Goal: Information Seeking & Learning: Learn about a topic

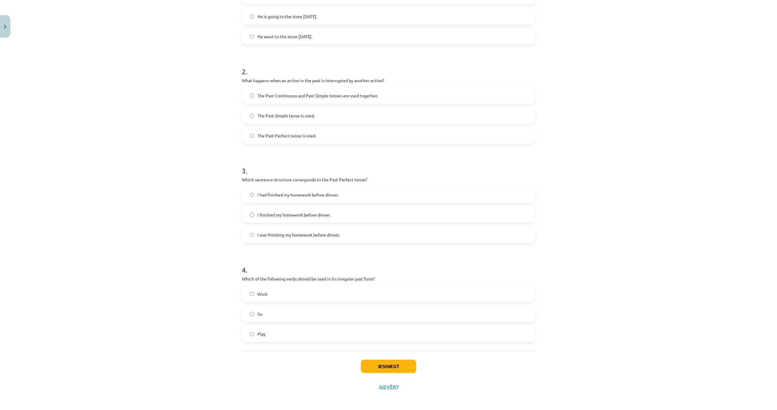
scroll to position [164, 0]
click at [249, 310] on label "Go" at bounding box center [388, 313] width 292 height 15
click at [387, 362] on button "Iesniegt" at bounding box center [388, 365] width 55 height 13
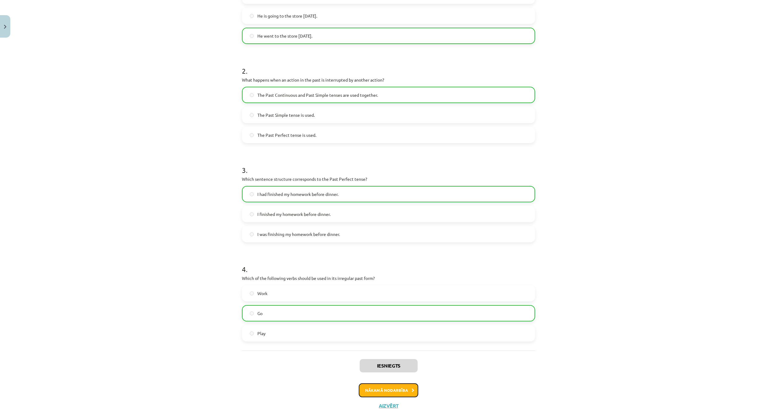
click at [398, 393] on button "Nākamā nodarbība" at bounding box center [388, 390] width 59 height 14
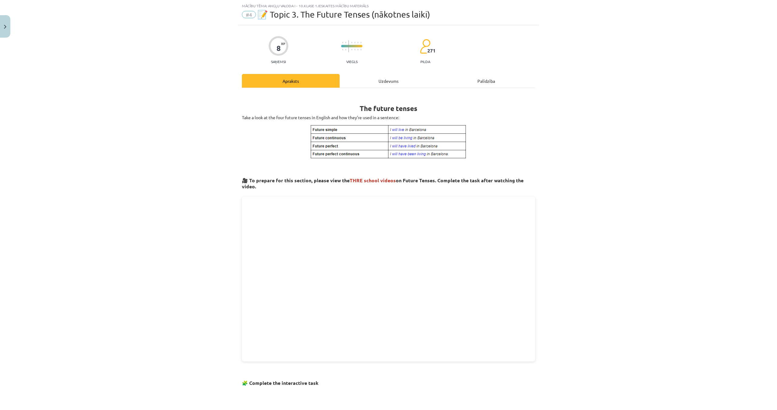
scroll to position [205, 0]
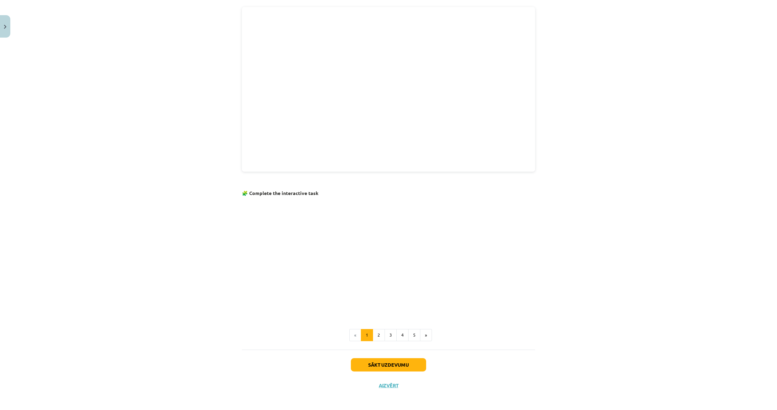
click at [394, 357] on div "Sākt uzdevumu Aizvērt" at bounding box center [388, 371] width 293 height 42
click at [393, 362] on button "Sākt uzdevumu" at bounding box center [388, 364] width 75 height 13
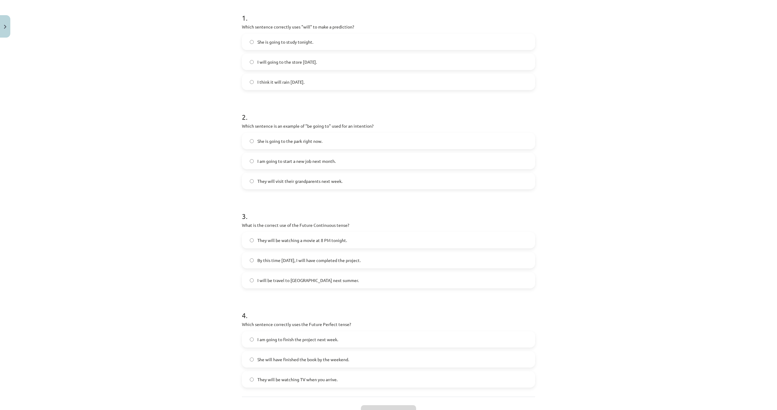
scroll to position [120, 0]
click at [253, 75] on label "I think it will rain [DATE]." at bounding box center [388, 79] width 292 height 15
click at [256, 159] on label "I am going to start a new job next month." at bounding box center [388, 158] width 292 height 15
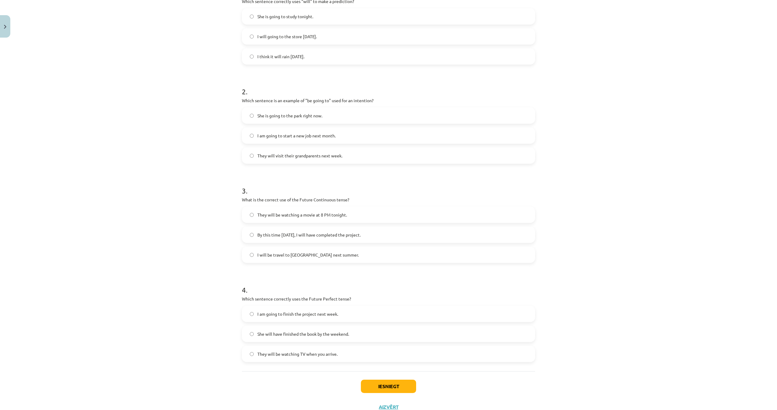
scroll to position [166, 0]
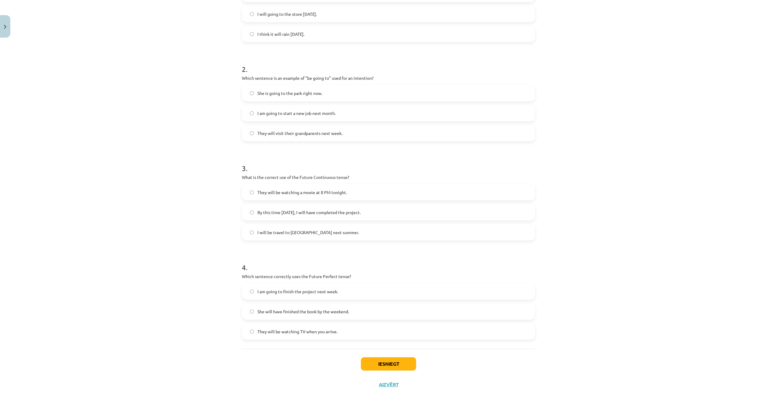
click at [248, 190] on label "They will be watching a movie at 8 PM tonight." at bounding box center [388, 192] width 292 height 15
click at [369, 363] on button "Iesniegt" at bounding box center [388, 365] width 55 height 13
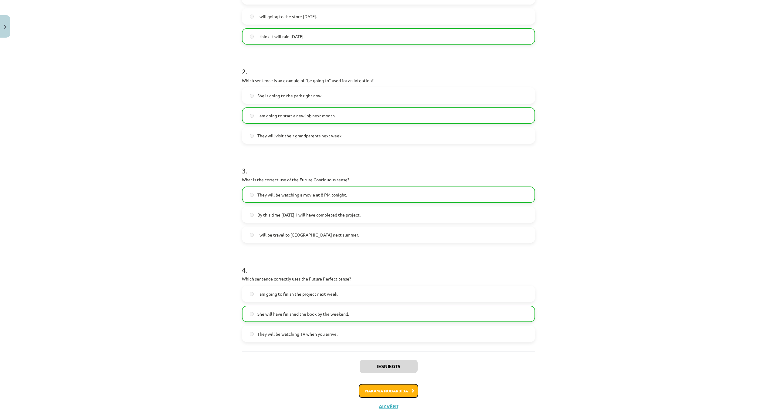
click at [389, 389] on button "Nākamā nodarbība" at bounding box center [388, 391] width 59 height 14
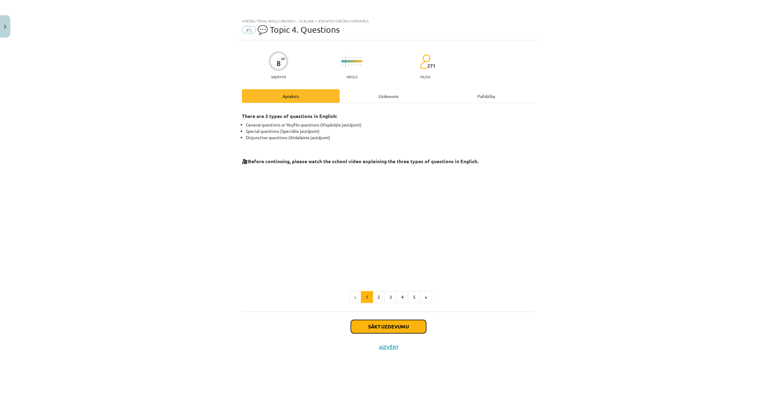
click at [380, 328] on button "Sākt uzdevumu" at bounding box center [388, 326] width 75 height 13
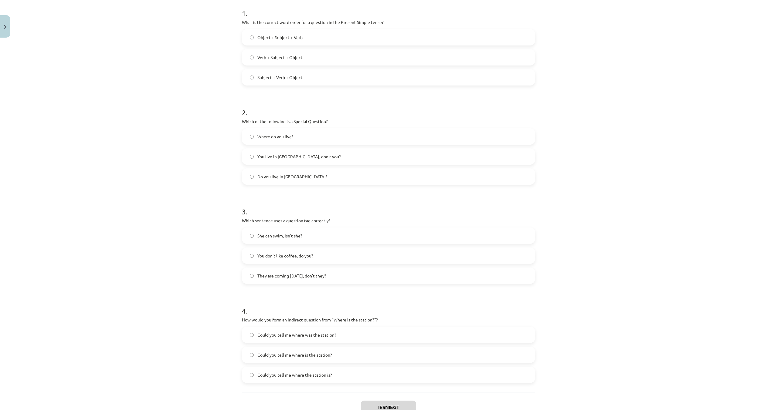
scroll to position [118, 0]
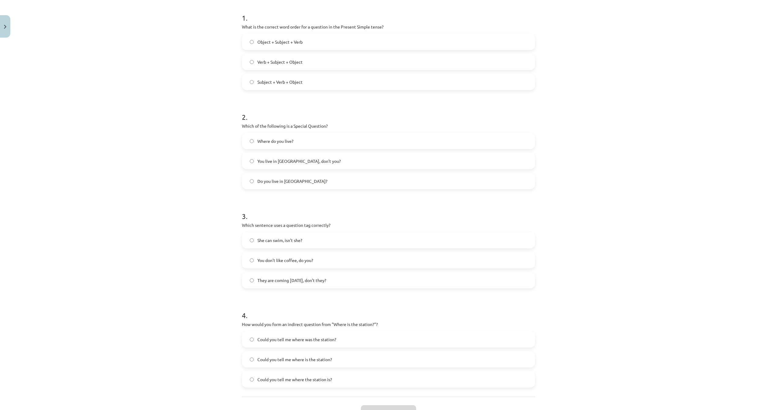
click at [252, 65] on label "Verb + Subject + Object" at bounding box center [388, 61] width 292 height 15
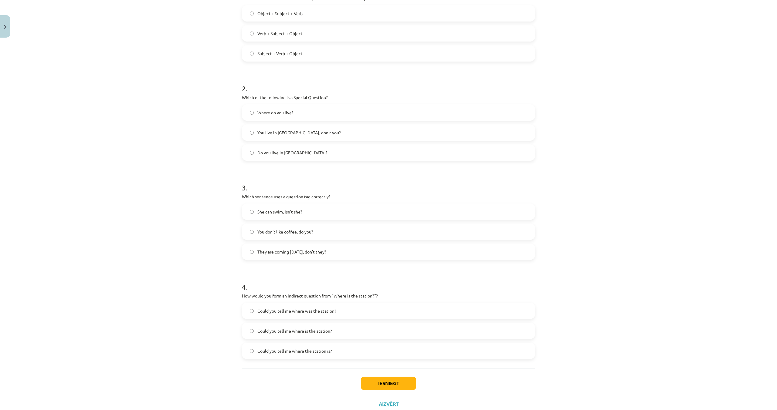
scroll to position [149, 0]
click at [254, 233] on label "You don’t like coffee, do you?" at bounding box center [388, 229] width 292 height 15
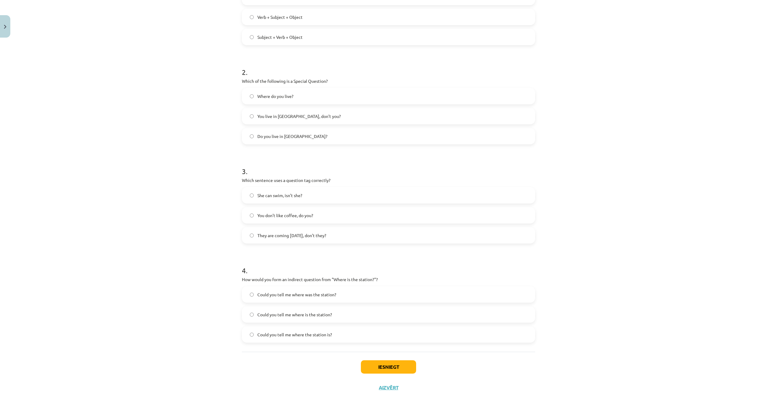
click at [254, 312] on label "Could you tell me where is the station?" at bounding box center [388, 314] width 292 height 15
click at [388, 368] on button "Iesniegt" at bounding box center [388, 366] width 55 height 13
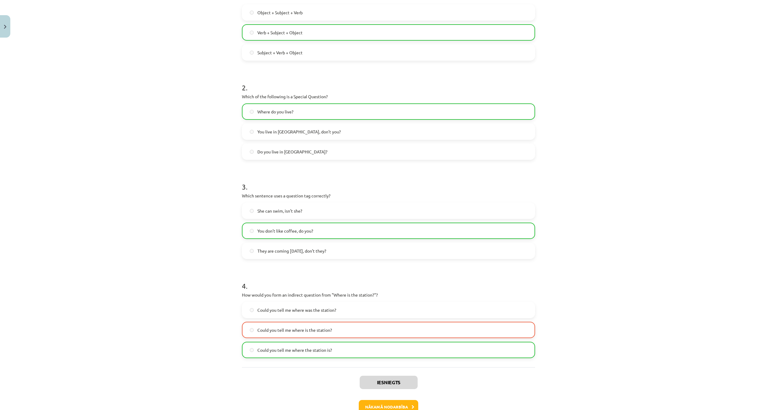
scroll to position [185, 0]
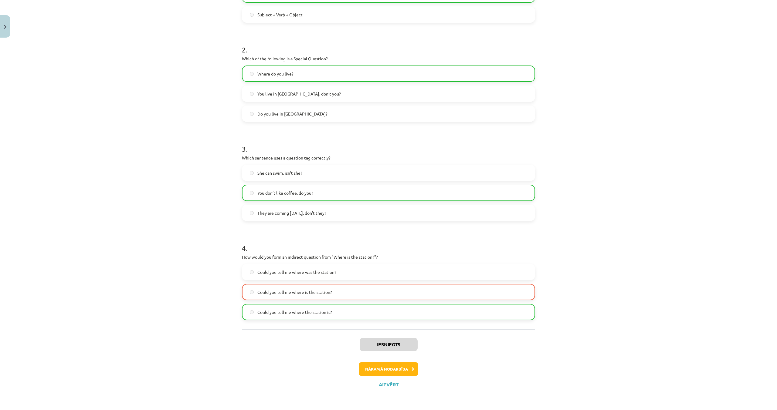
click at [398, 377] on div "Iesniegts Nākamā nodarbība Aizvērt" at bounding box center [388, 360] width 293 height 62
click at [399, 371] on button "Nākamā nodarbība" at bounding box center [388, 369] width 59 height 14
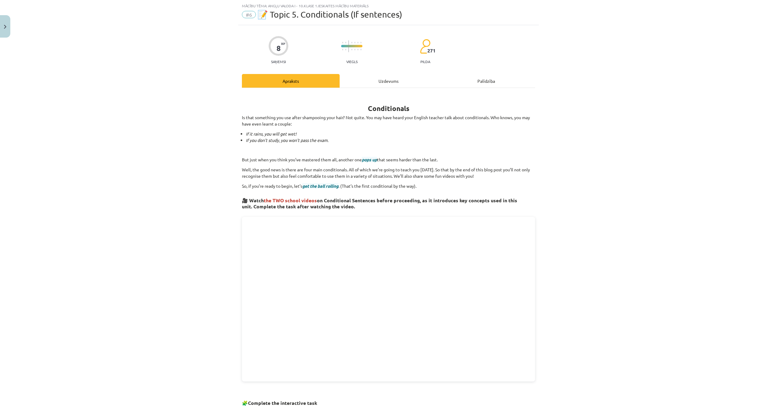
scroll to position [225, 0]
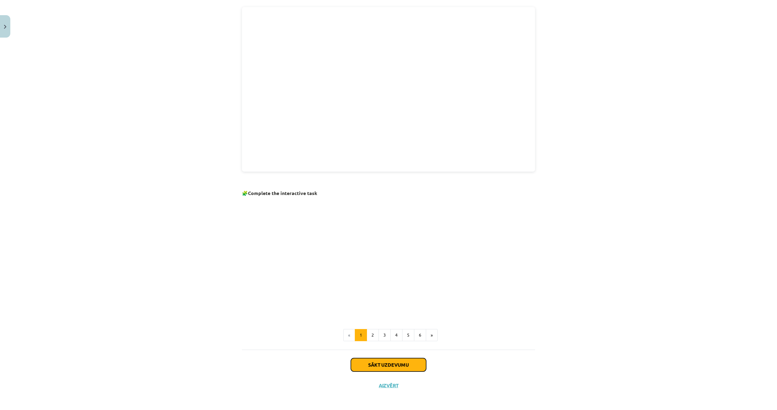
click at [393, 365] on button "Sākt uzdevumu" at bounding box center [388, 364] width 75 height 13
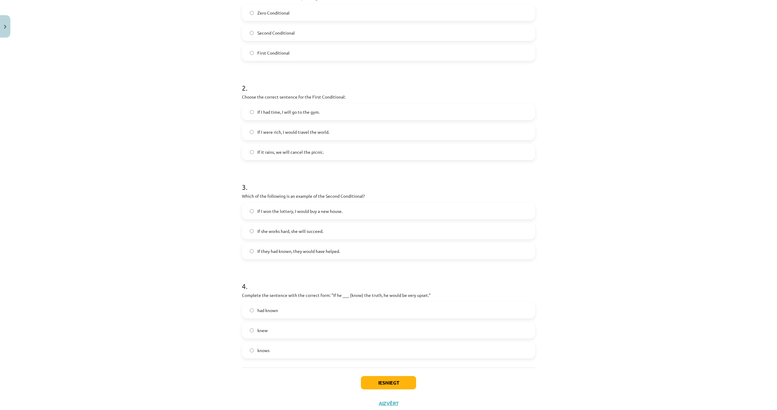
scroll to position [166, 0]
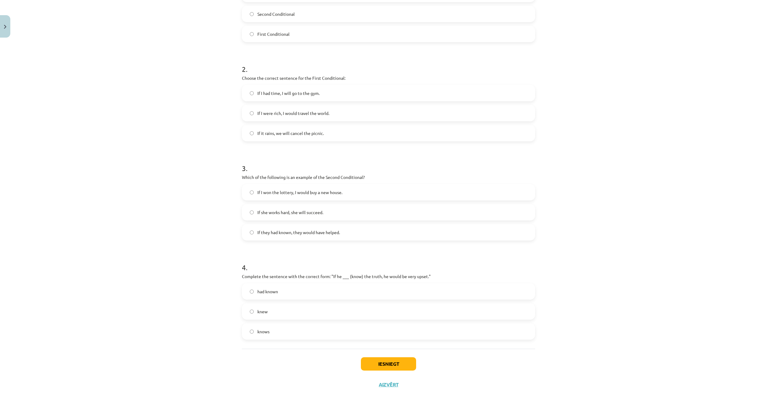
click at [254, 194] on label "If I won the lottery, I would buy a new house." at bounding box center [388, 192] width 292 height 15
drag, startPoint x: 254, startPoint y: 291, endPoint x: 305, endPoint y: 320, distance: 58.9
click at [254, 291] on label "had known" at bounding box center [388, 291] width 292 height 15
click at [379, 363] on button "Iesniegt" at bounding box center [388, 363] width 55 height 13
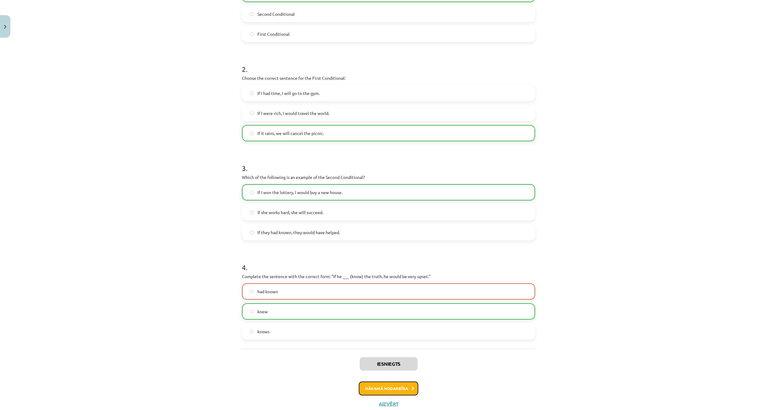
click at [394, 389] on button "Nākamā nodarbība" at bounding box center [388, 389] width 59 height 14
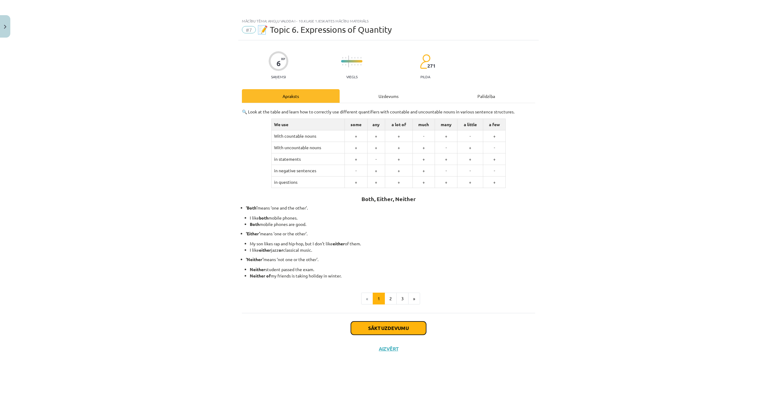
click at [379, 327] on button "Sākt uzdevumu" at bounding box center [388, 328] width 75 height 13
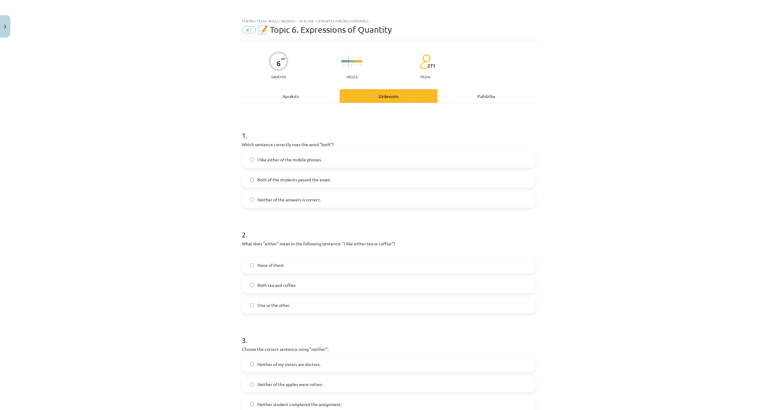
click at [249, 180] on label "Both of the students passed the exam." at bounding box center [388, 179] width 292 height 15
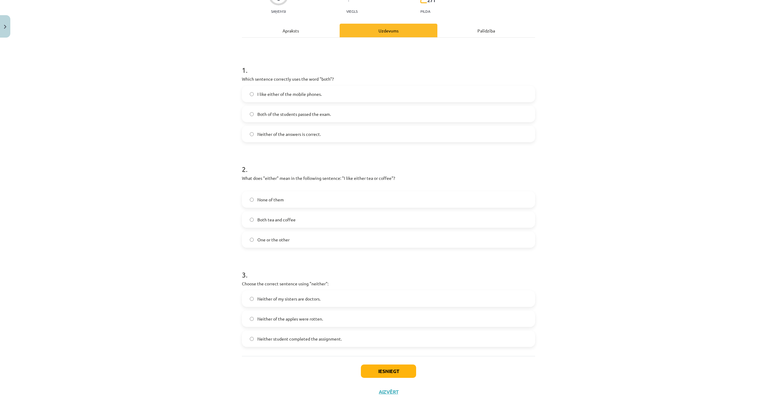
scroll to position [73, 0]
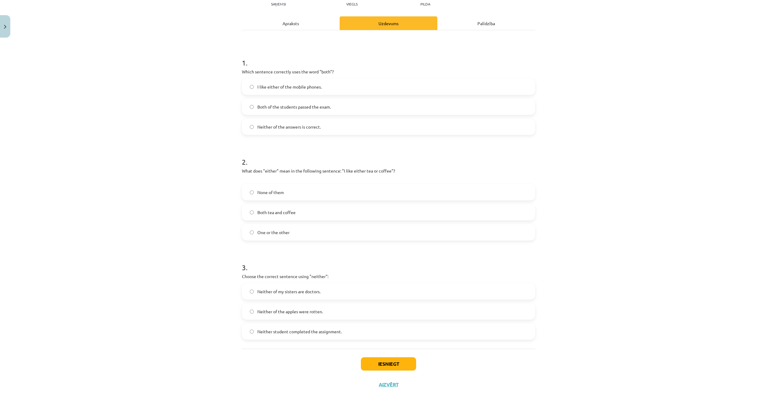
click at [291, 231] on label "One or the other" at bounding box center [388, 232] width 292 height 15
click at [351, 330] on label "Neither student completed the assignment." at bounding box center [388, 331] width 292 height 15
click at [379, 360] on button "Iesniegt" at bounding box center [388, 363] width 55 height 13
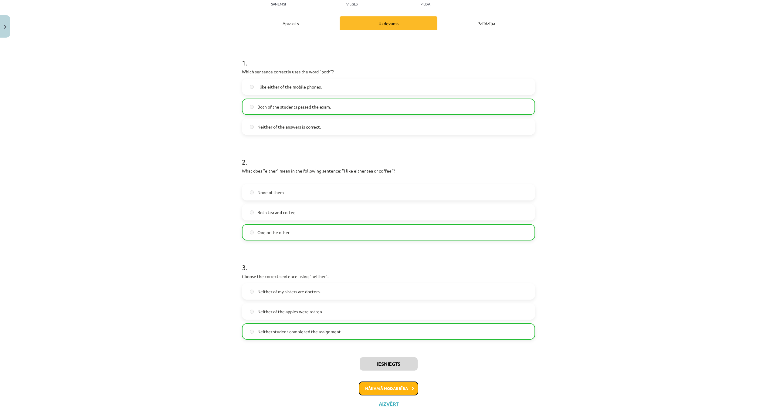
click at [406, 387] on button "Nākamā nodarbība" at bounding box center [388, 389] width 59 height 14
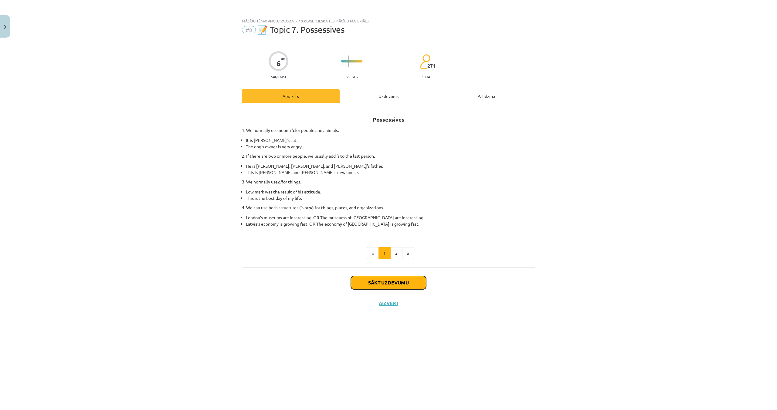
click at [384, 281] on button "Sākt uzdevumu" at bounding box center [388, 282] width 75 height 13
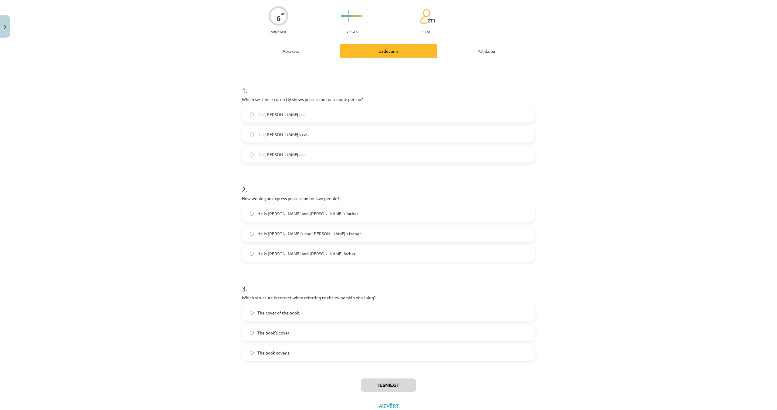
scroll to position [66, 0]
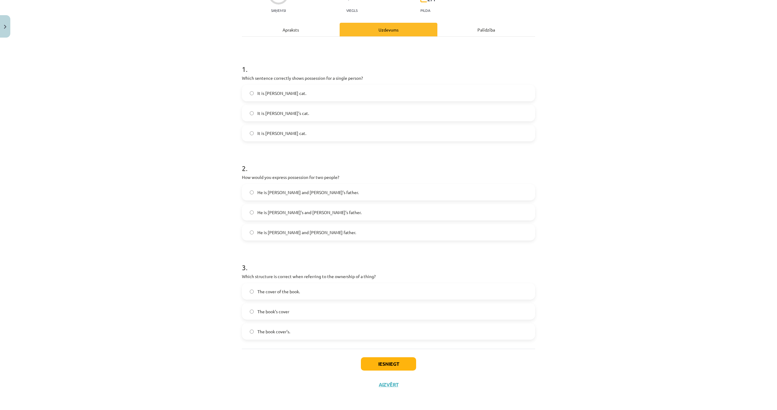
click at [254, 292] on label "The cover of the book." at bounding box center [388, 291] width 292 height 15
click at [376, 364] on button "Iesniegt" at bounding box center [388, 363] width 55 height 13
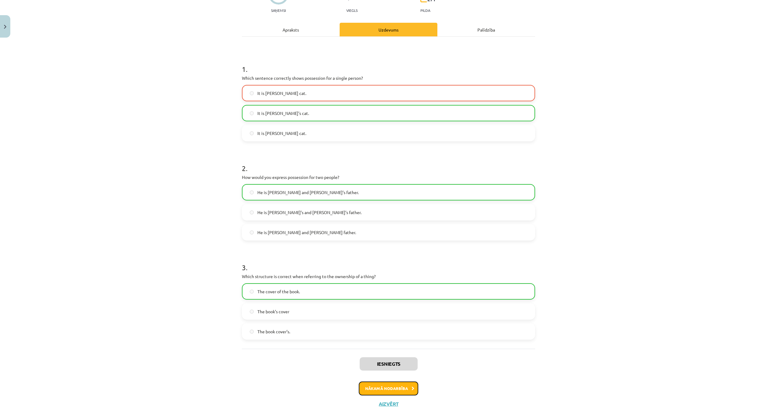
click at [399, 388] on button "Nākamā nodarbība" at bounding box center [388, 389] width 59 height 14
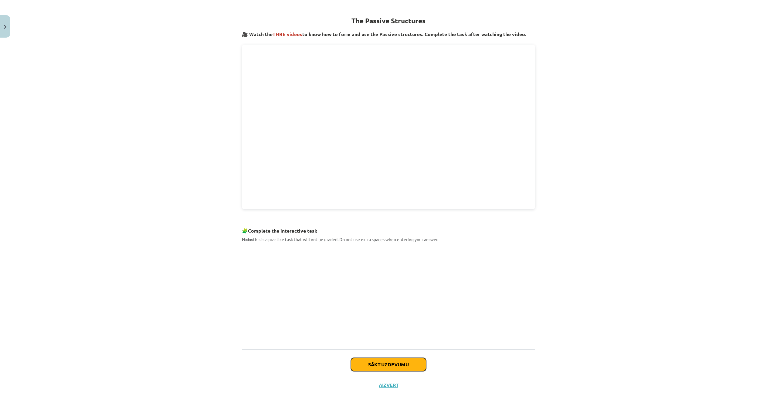
click at [392, 363] on button "Sākt uzdevumu" at bounding box center [388, 364] width 75 height 13
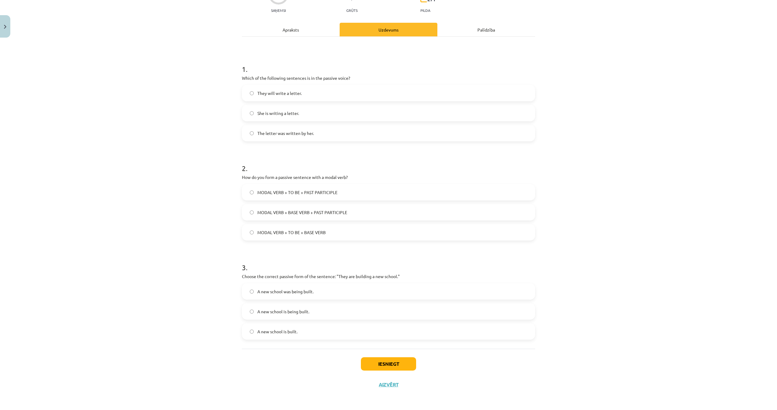
click at [266, 193] on span "MODAL VERB + TO BE + PAST PARTICIPLE" at bounding box center [297, 192] width 80 height 6
click at [308, 213] on span "MODAL VERB + BASE VERB + PAST PARTICIPLE" at bounding box center [302, 212] width 90 height 6
click at [301, 195] on span "MODAL VERB + TO BE + PAST PARTICIPLE" at bounding box center [297, 192] width 80 height 6
click at [321, 309] on label "A new school is being built." at bounding box center [388, 311] width 292 height 15
click at [389, 365] on button "Iesniegt" at bounding box center [388, 363] width 55 height 13
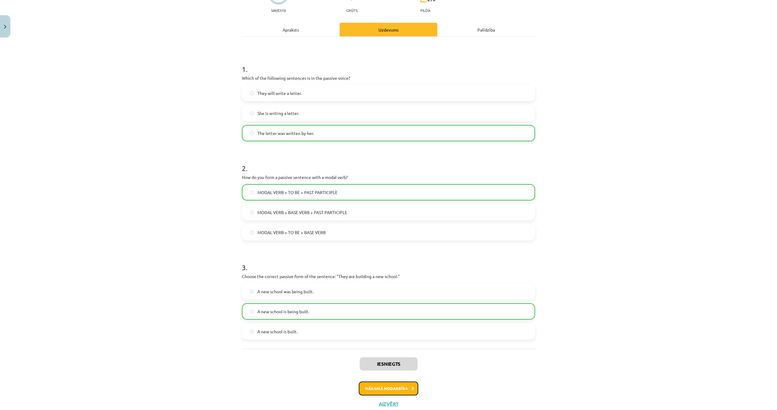
drag, startPoint x: 404, startPoint y: 388, endPoint x: 401, endPoint y: 385, distance: 4.1
click at [403, 388] on button "Nākamā nodarbība" at bounding box center [388, 389] width 59 height 14
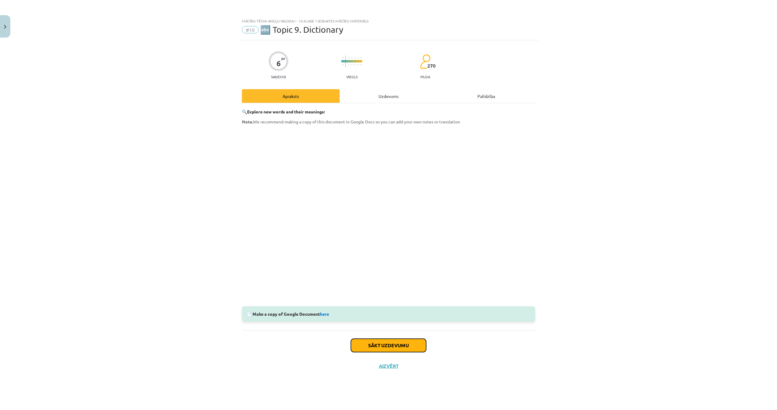
click at [371, 342] on button "Sākt uzdevumu" at bounding box center [388, 345] width 75 height 13
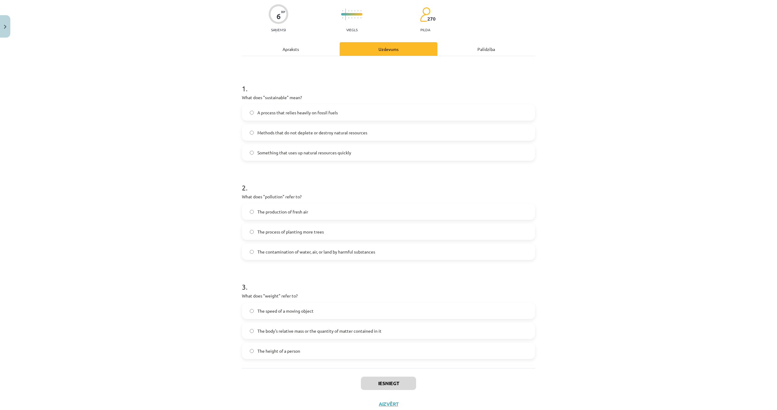
scroll to position [66, 0]
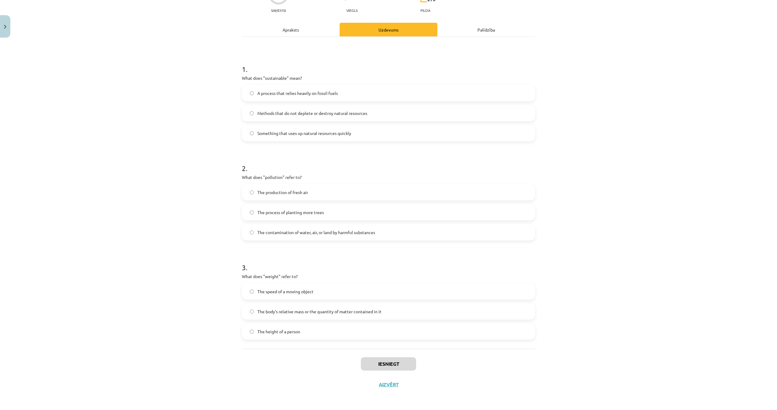
click at [268, 113] on span "Methods that do not deplete or destroy natural resources" at bounding box center [312, 113] width 110 height 6
click at [308, 232] on span "The contamination of water, air, or land by harmful substances" at bounding box center [316, 232] width 118 height 6
click at [354, 314] on span "The body's relative mass or the quantity of matter contained in it" at bounding box center [319, 311] width 124 height 6
click at [385, 360] on button "Iesniegt" at bounding box center [388, 363] width 55 height 13
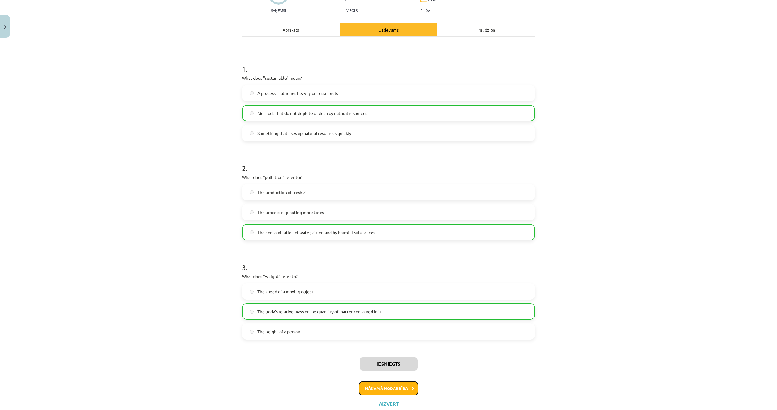
click at [404, 385] on button "Nākamā nodarbība" at bounding box center [388, 389] width 59 height 14
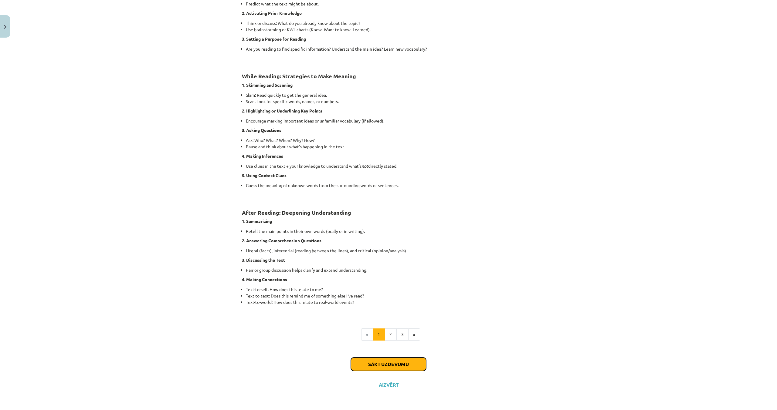
click at [403, 366] on button "Sākt uzdevumu" at bounding box center [388, 364] width 75 height 13
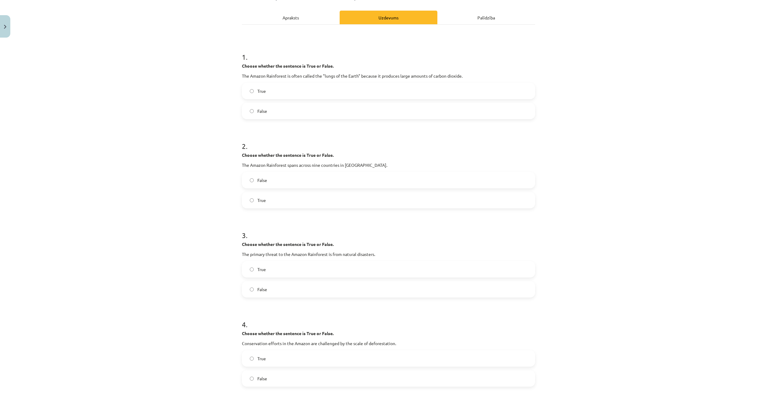
scroll to position [78, 0]
click at [272, 113] on label "False" at bounding box center [388, 111] width 292 height 15
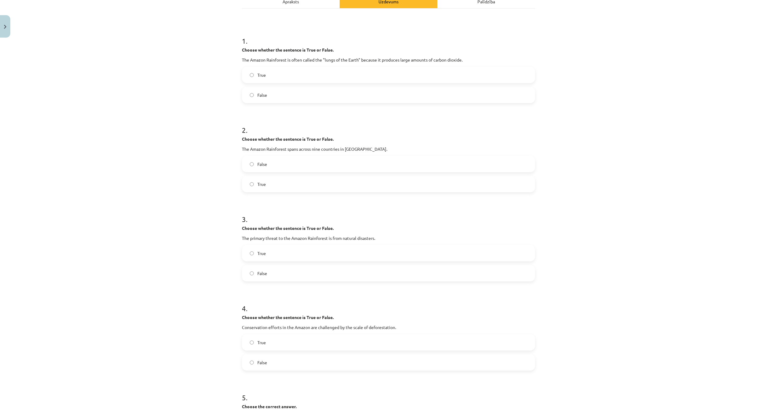
scroll to position [102, 0]
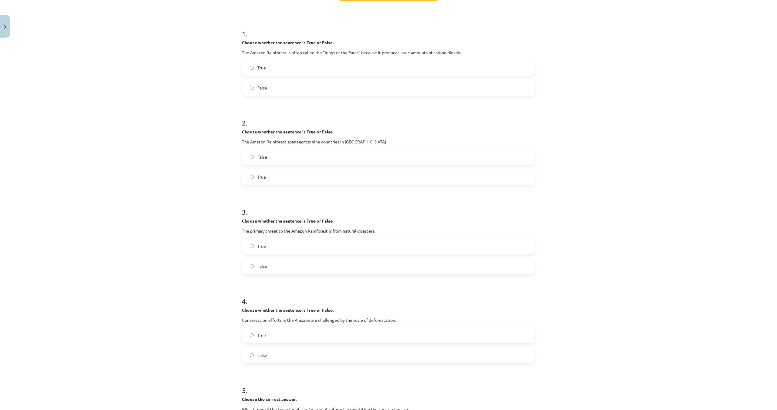
click at [262, 243] on span "True" at bounding box center [261, 246] width 8 height 6
click at [309, 351] on label "False" at bounding box center [388, 355] width 292 height 15
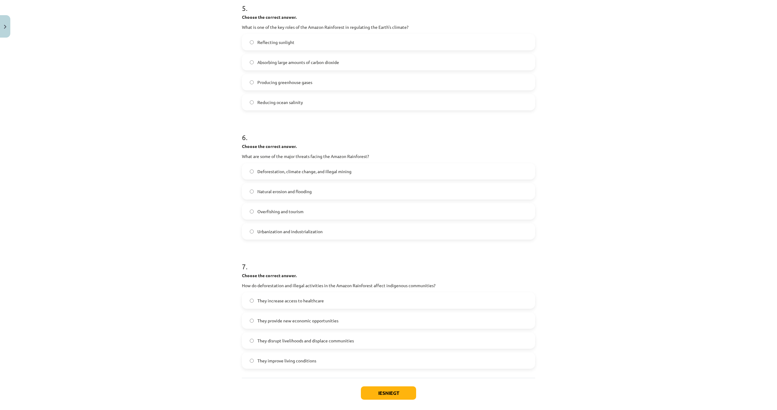
scroll to position [486, 0]
click at [322, 170] on span "Deforestation, climate change, and illegal mining" at bounding box center [304, 169] width 94 height 6
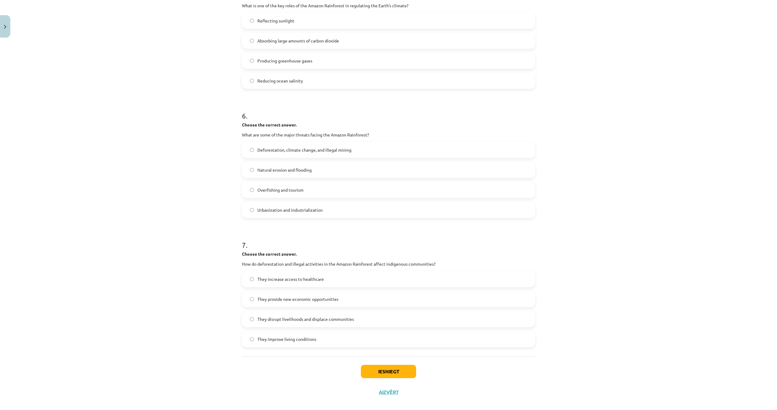
scroll to position [513, 0]
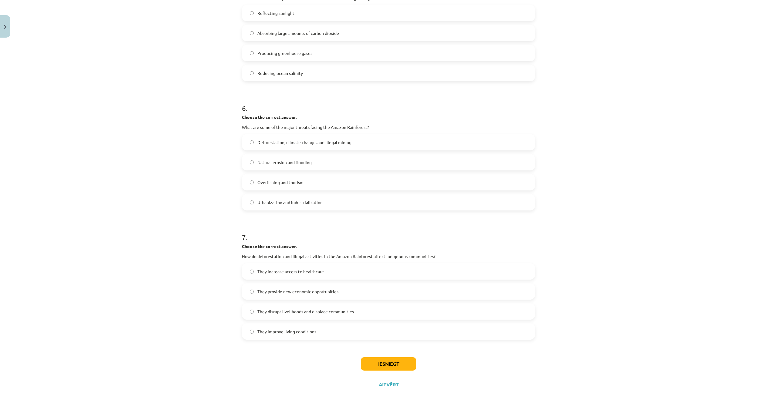
click at [302, 313] on span "They disrupt livelihoods and displace communities" at bounding box center [305, 311] width 96 height 6
click at [392, 362] on button "Iesniegt" at bounding box center [388, 363] width 55 height 13
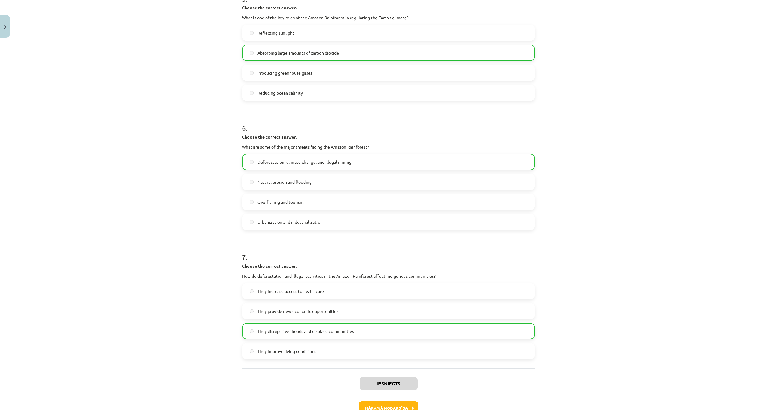
scroll to position [533, 0]
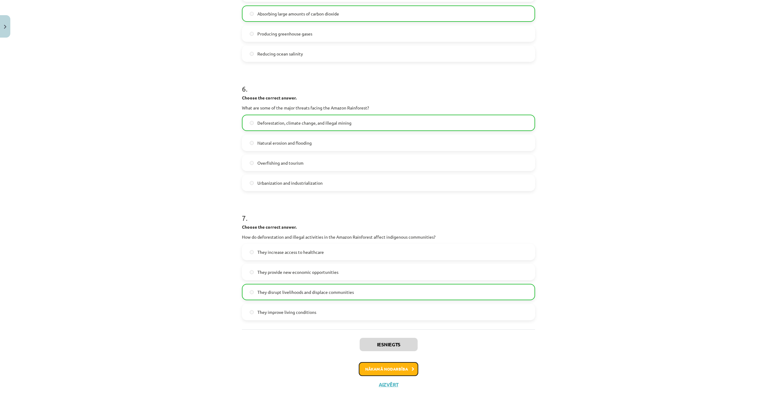
click at [394, 369] on button "Nākamā nodarbība" at bounding box center [388, 369] width 59 height 14
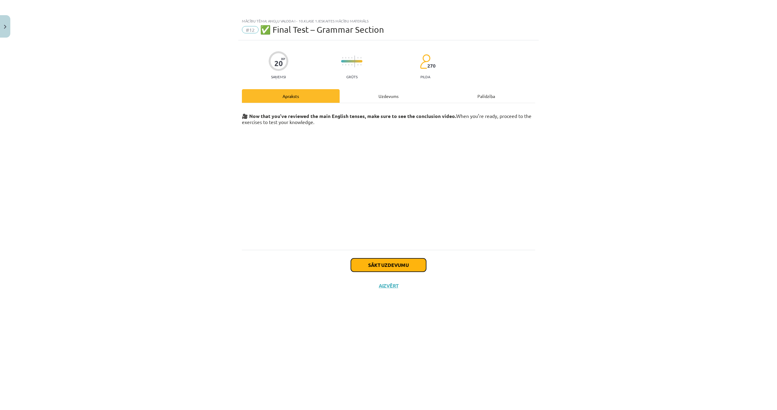
click at [389, 266] on button "Sākt uzdevumu" at bounding box center [388, 264] width 75 height 13
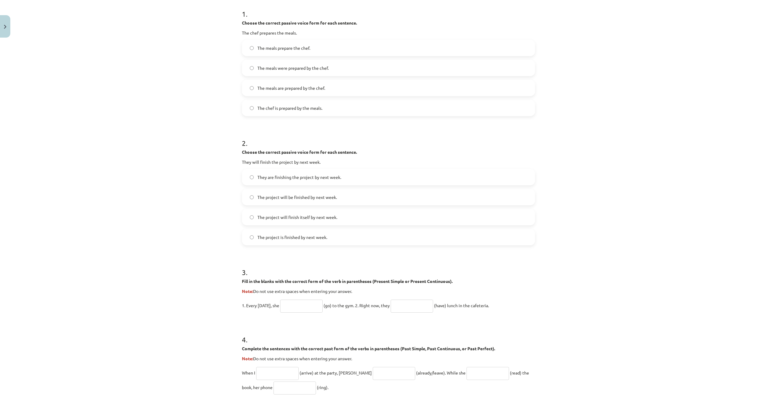
scroll to position [123, 0]
click at [258, 89] on span "The meals are prepared by the chef." at bounding box center [291, 87] width 68 height 6
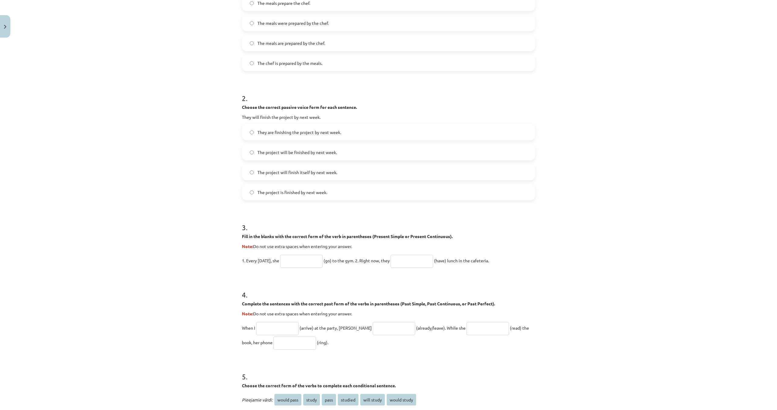
scroll to position [173, 0]
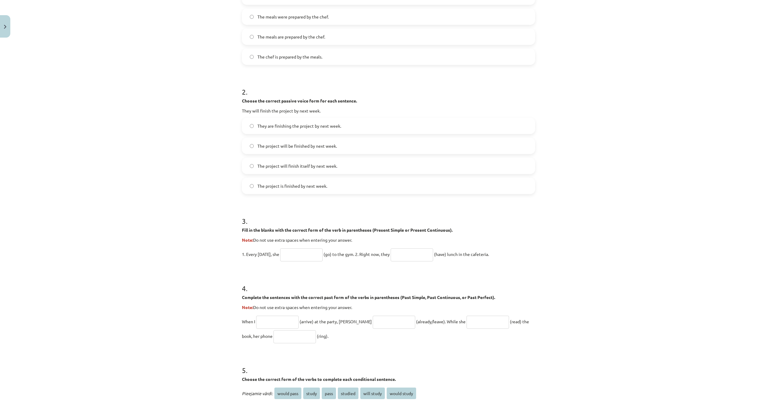
click at [291, 145] on span "The project will be finished by next week." at bounding box center [296, 146] width 79 height 6
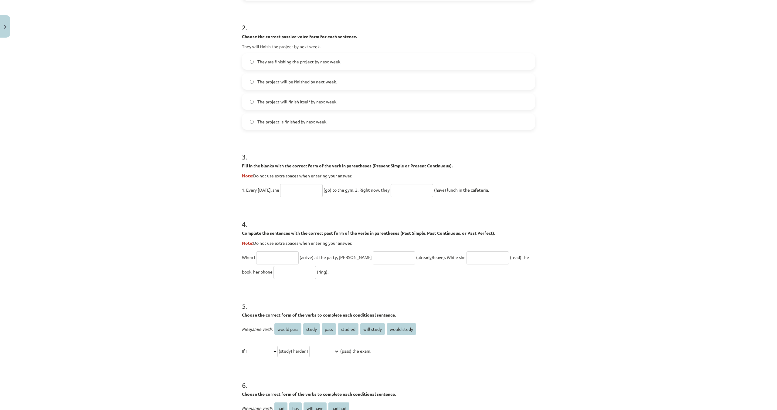
scroll to position [254, 0]
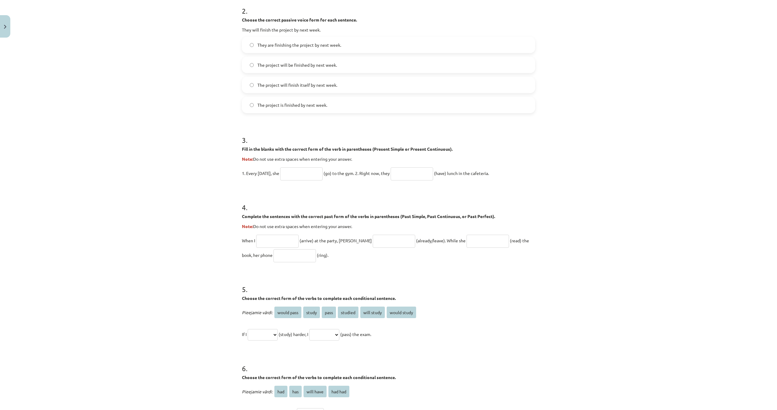
click at [298, 177] on input "text" at bounding box center [301, 173] width 42 height 13
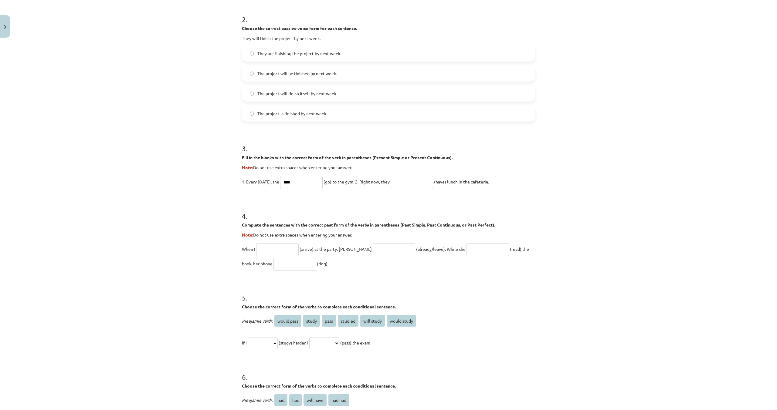
scroll to position [246, 0]
type input "****"
click at [406, 184] on input "text" at bounding box center [411, 182] width 42 height 13
type input "**********"
click at [268, 251] on input "text" at bounding box center [277, 249] width 42 height 13
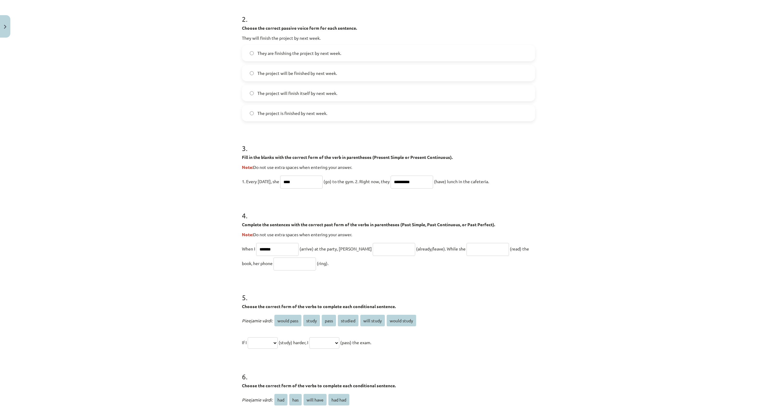
type input "*******"
click at [375, 244] on input "text" at bounding box center [393, 249] width 42 height 13
type input "**********"
click at [466, 244] on input "text" at bounding box center [487, 249] width 42 height 13
type input "**********"
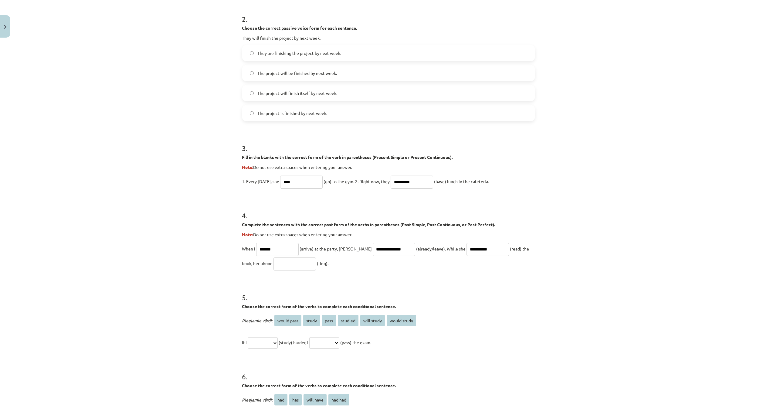
click at [273, 262] on input "text" at bounding box center [294, 264] width 42 height 13
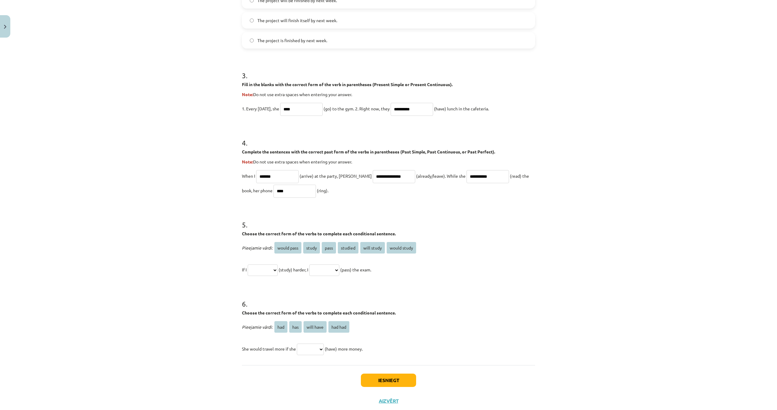
scroll to position [320, 0]
type input "****"
click at [264, 267] on select "**********" at bounding box center [263, 269] width 30 height 12
select select "*****"
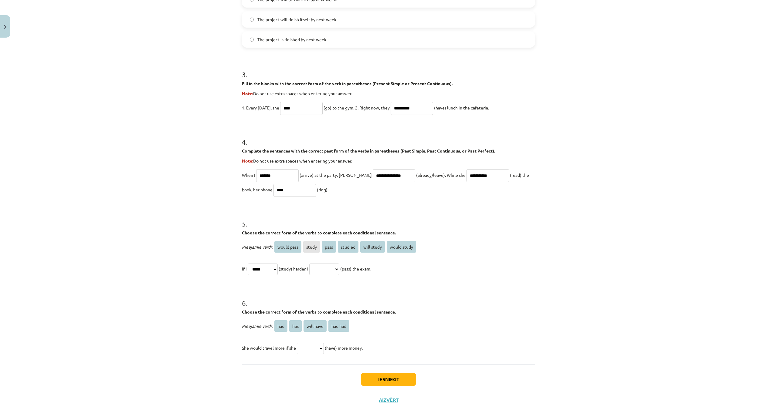
click at [339, 272] on select "**********" at bounding box center [324, 270] width 30 height 12
select select "**********"
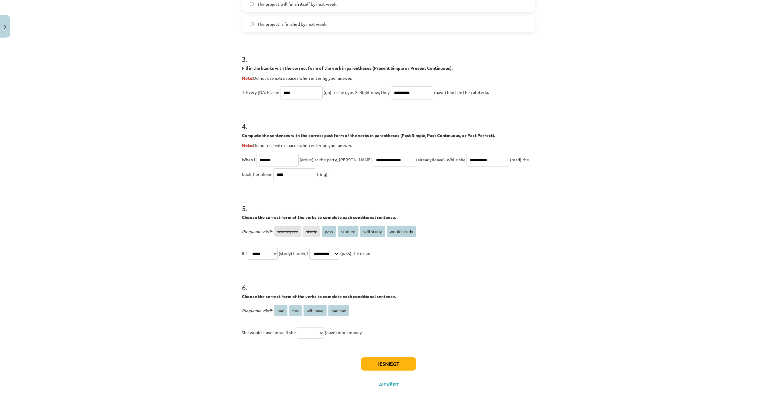
scroll to position [333, 0]
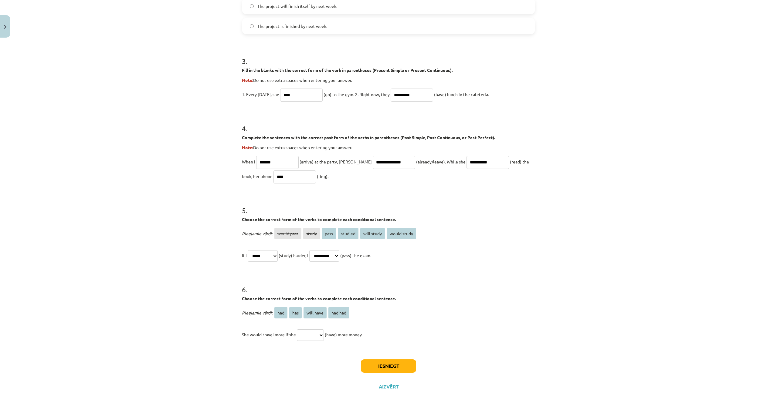
click at [311, 331] on select "*** *** ********* *******" at bounding box center [310, 335] width 27 height 12
select select "***"
click at [384, 365] on button "Iesniegt" at bounding box center [388, 365] width 55 height 13
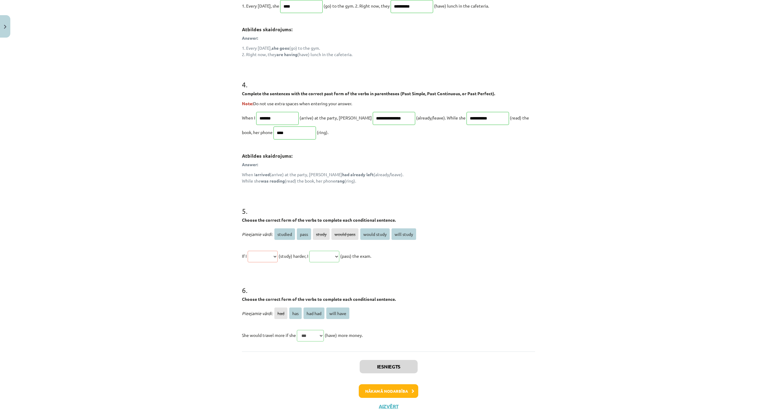
scroll to position [443, 0]
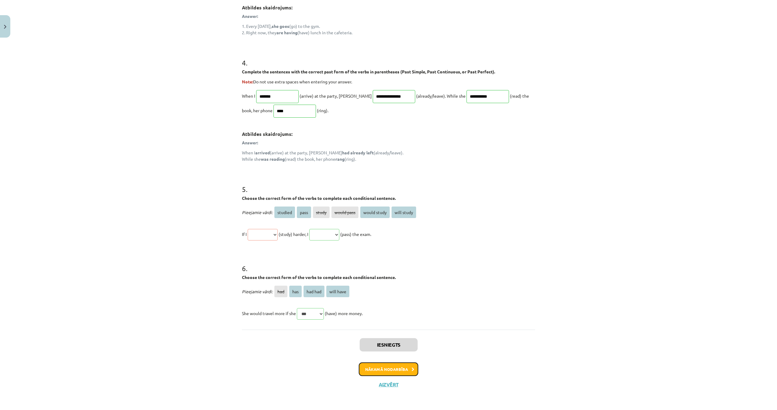
click at [389, 370] on button "Nākamā nodarbība" at bounding box center [388, 369] width 59 height 14
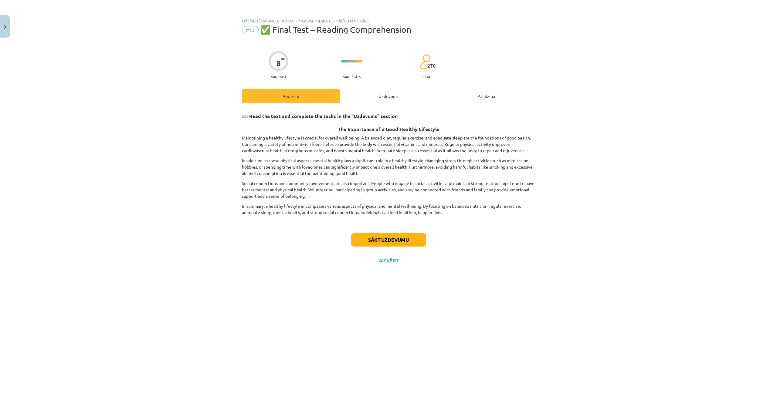
scroll to position [0, 0]
click at [392, 243] on button "Sākt uzdevumu" at bounding box center [388, 239] width 75 height 13
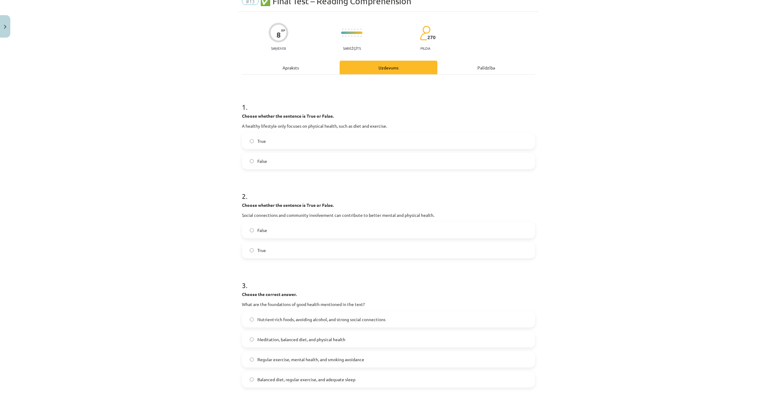
scroll to position [42, 0]
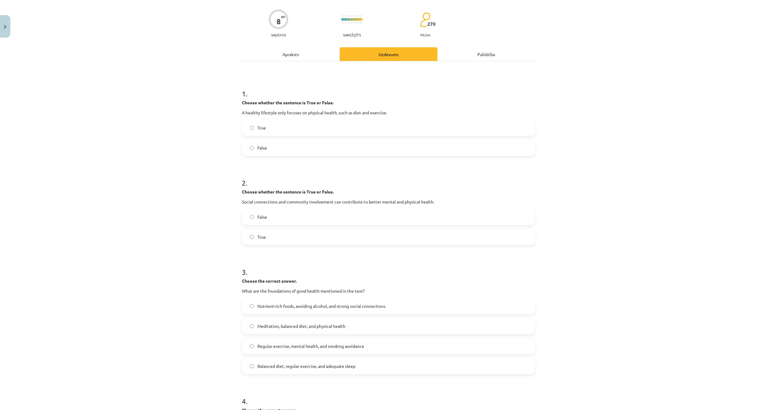
click at [316, 131] on label "True" at bounding box center [388, 127] width 292 height 15
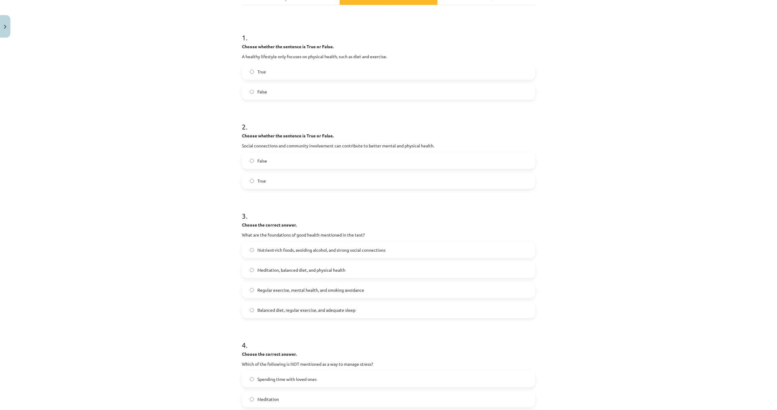
scroll to position [99, 0]
click at [329, 173] on div "True" at bounding box center [388, 180] width 293 height 16
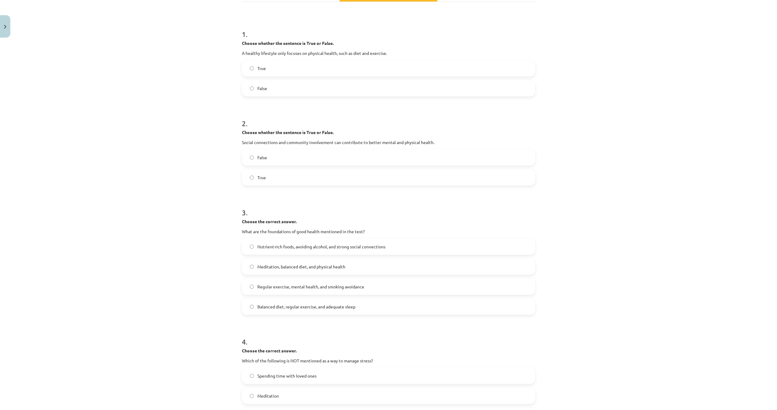
click at [328, 178] on label "True" at bounding box center [388, 177] width 292 height 15
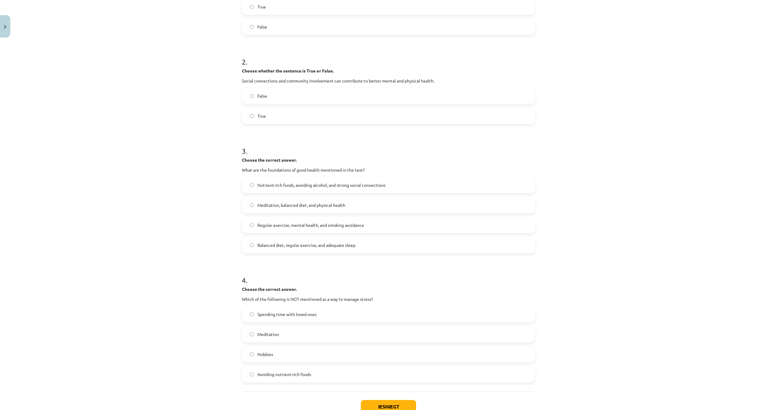
scroll to position [164, 0]
click at [355, 244] on span "Balanced diet, regular exercise, and adequate sleep" at bounding box center [306, 244] width 98 height 6
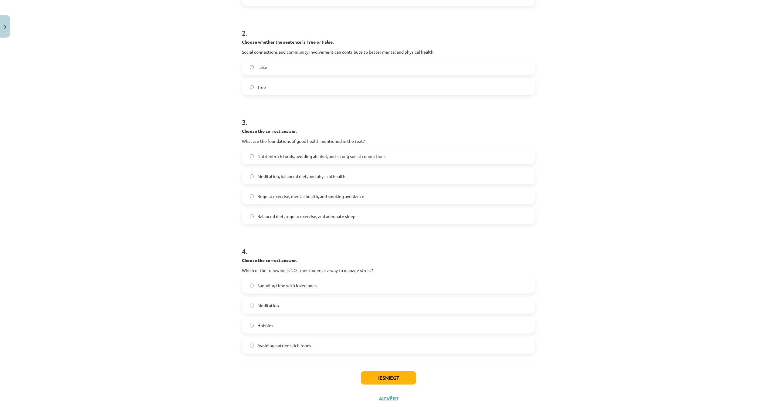
scroll to position [206, 0]
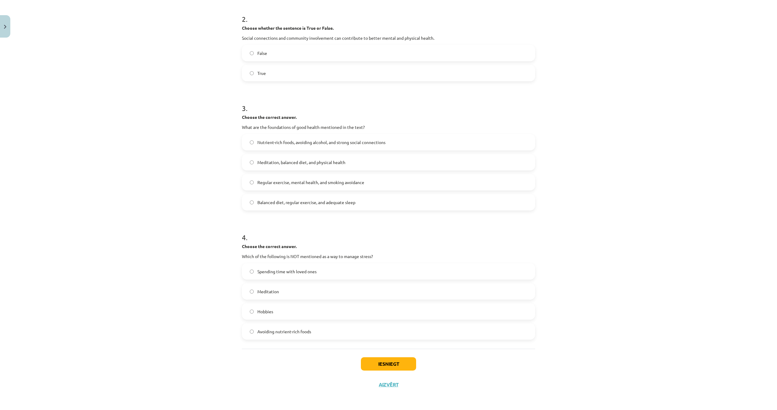
click at [382, 291] on label "Meditation" at bounding box center [388, 291] width 292 height 15
click at [389, 305] on label "Hobbies" at bounding box center [388, 311] width 292 height 15
click at [397, 362] on button "Iesniegt" at bounding box center [388, 363] width 55 height 13
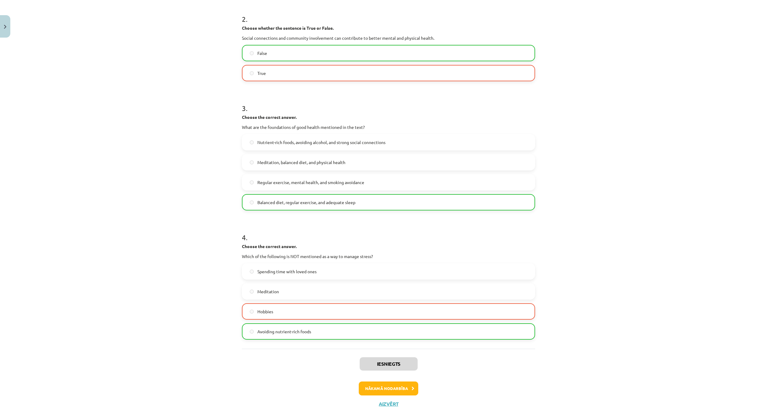
scroll to position [225, 0]
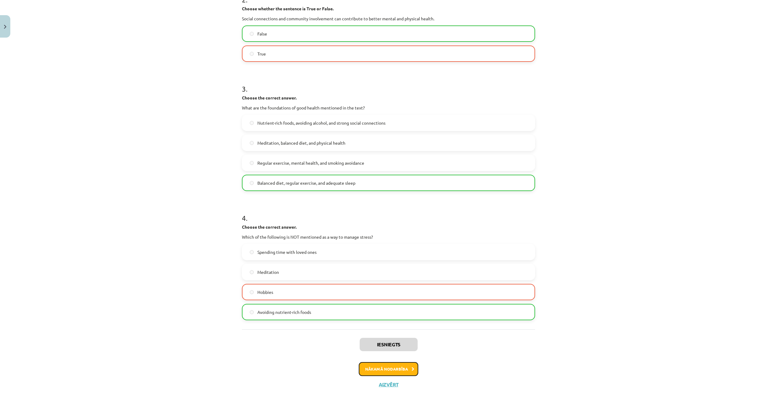
click at [401, 363] on button "Nākamā nodarbība" at bounding box center [388, 369] width 59 height 14
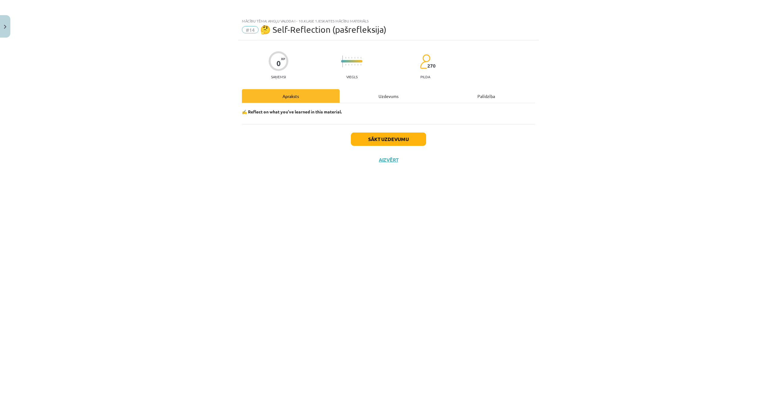
scroll to position [0, 0]
click at [356, 139] on button "Sākt uzdevumu" at bounding box center [388, 139] width 75 height 13
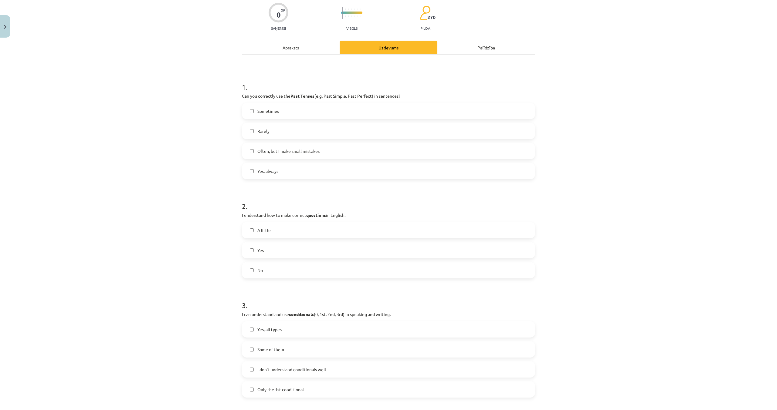
scroll to position [56, 0]
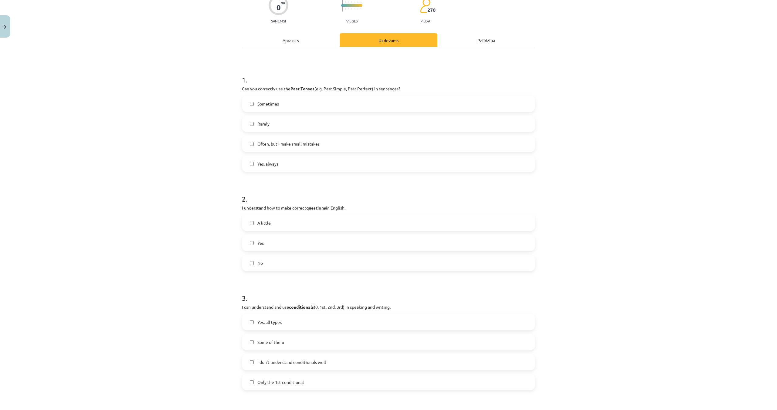
click at [249, 244] on label "Yes" at bounding box center [388, 242] width 292 height 15
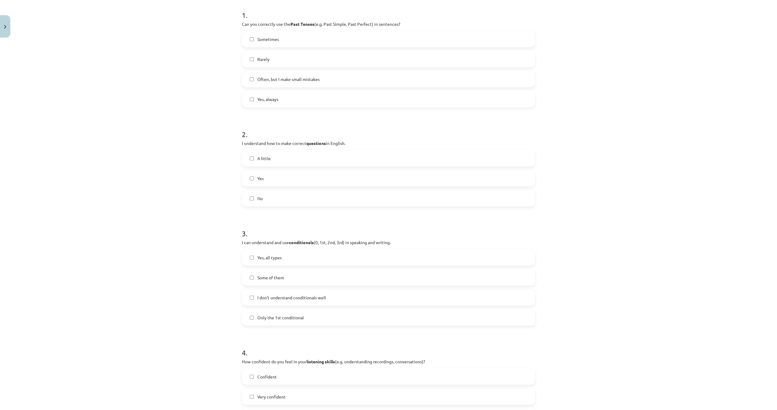
scroll to position [136, 0]
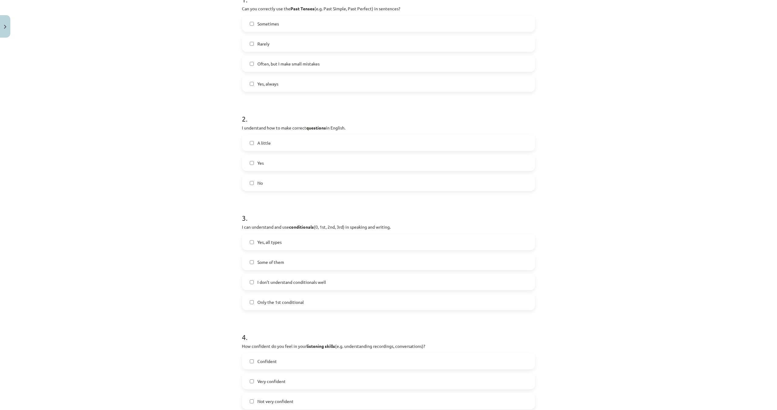
click at [255, 244] on label "Yes, all types" at bounding box center [388, 241] width 292 height 15
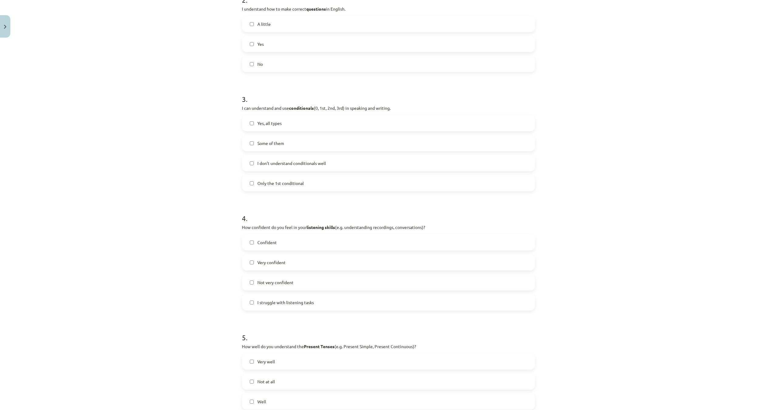
scroll to position [255, 0]
click at [272, 246] on label "Confident" at bounding box center [388, 241] width 292 height 15
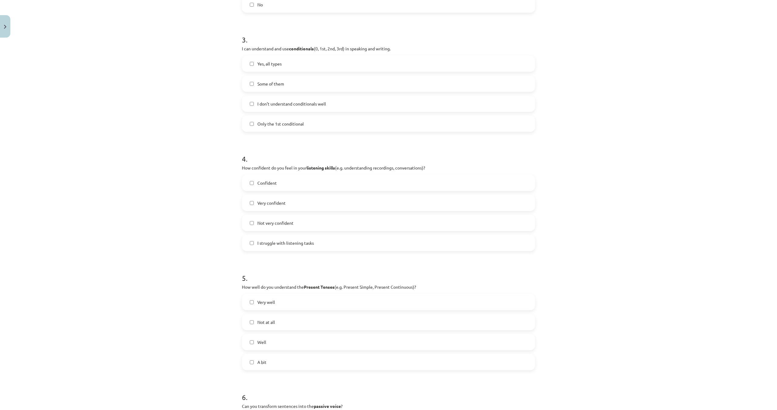
scroll to position [330, 0]
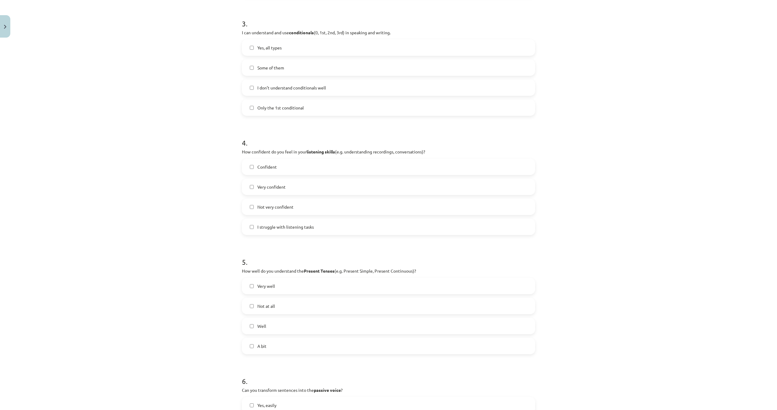
click at [280, 328] on label "Well" at bounding box center [388, 325] width 292 height 15
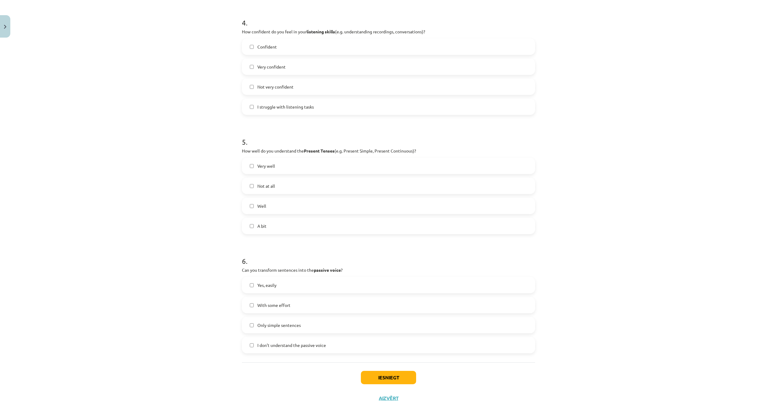
scroll to position [452, 0]
click at [287, 306] on label "With some effort" at bounding box center [388, 302] width 292 height 15
click at [377, 373] on button "Iesniegt" at bounding box center [388, 374] width 55 height 13
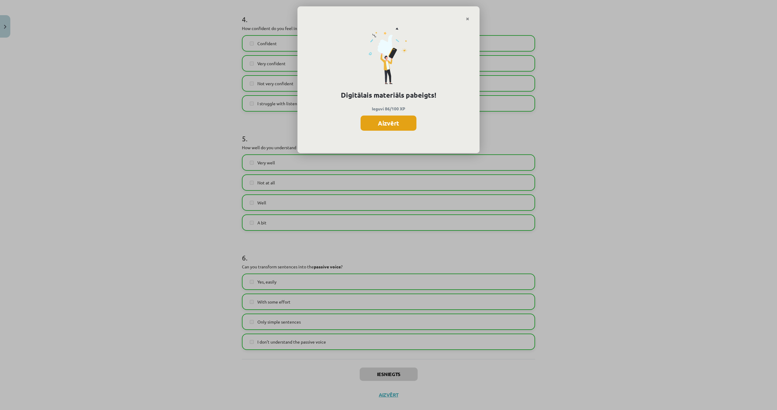
click at [392, 124] on button "Aizvērt" at bounding box center [388, 123] width 56 height 15
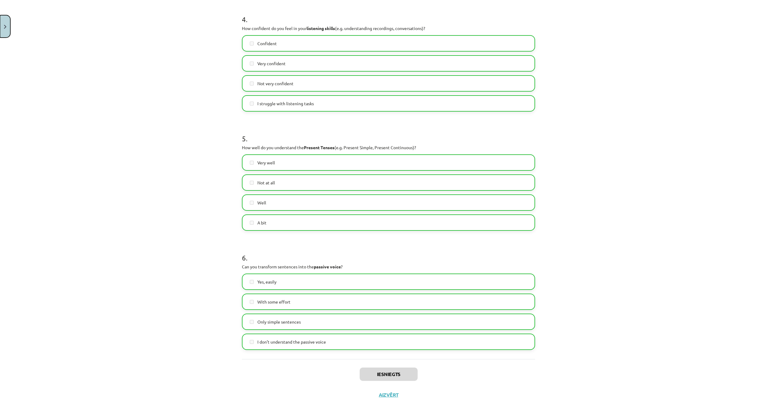
click at [8, 29] on button "Close" at bounding box center [5, 26] width 10 height 22
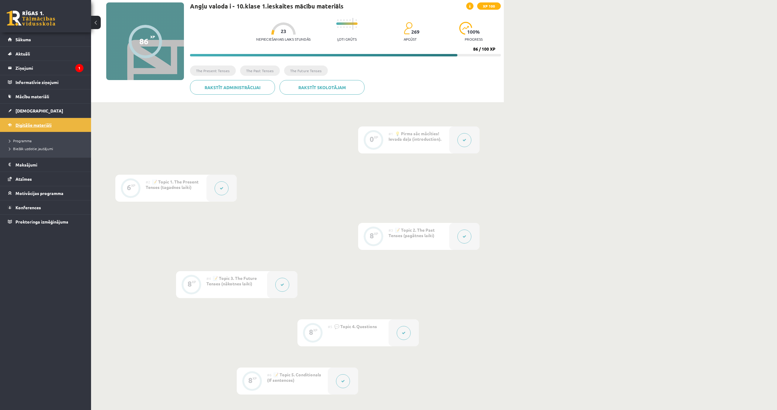
click at [72, 122] on link "Digitālie materiāli" at bounding box center [46, 125] width 76 height 14
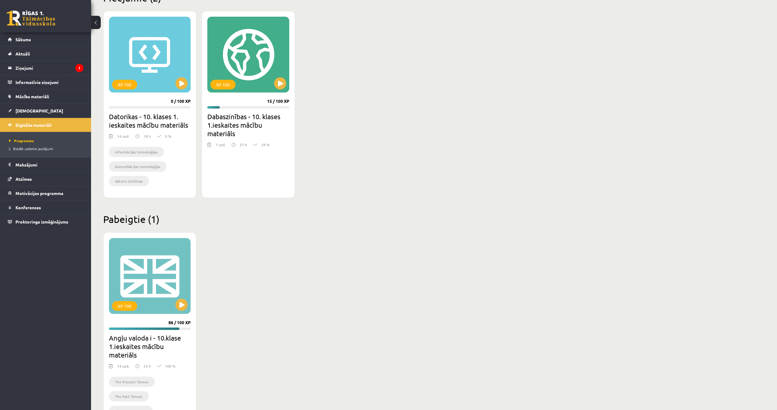
scroll to position [192, 0]
